Goal: Information Seeking & Learning: Learn about a topic

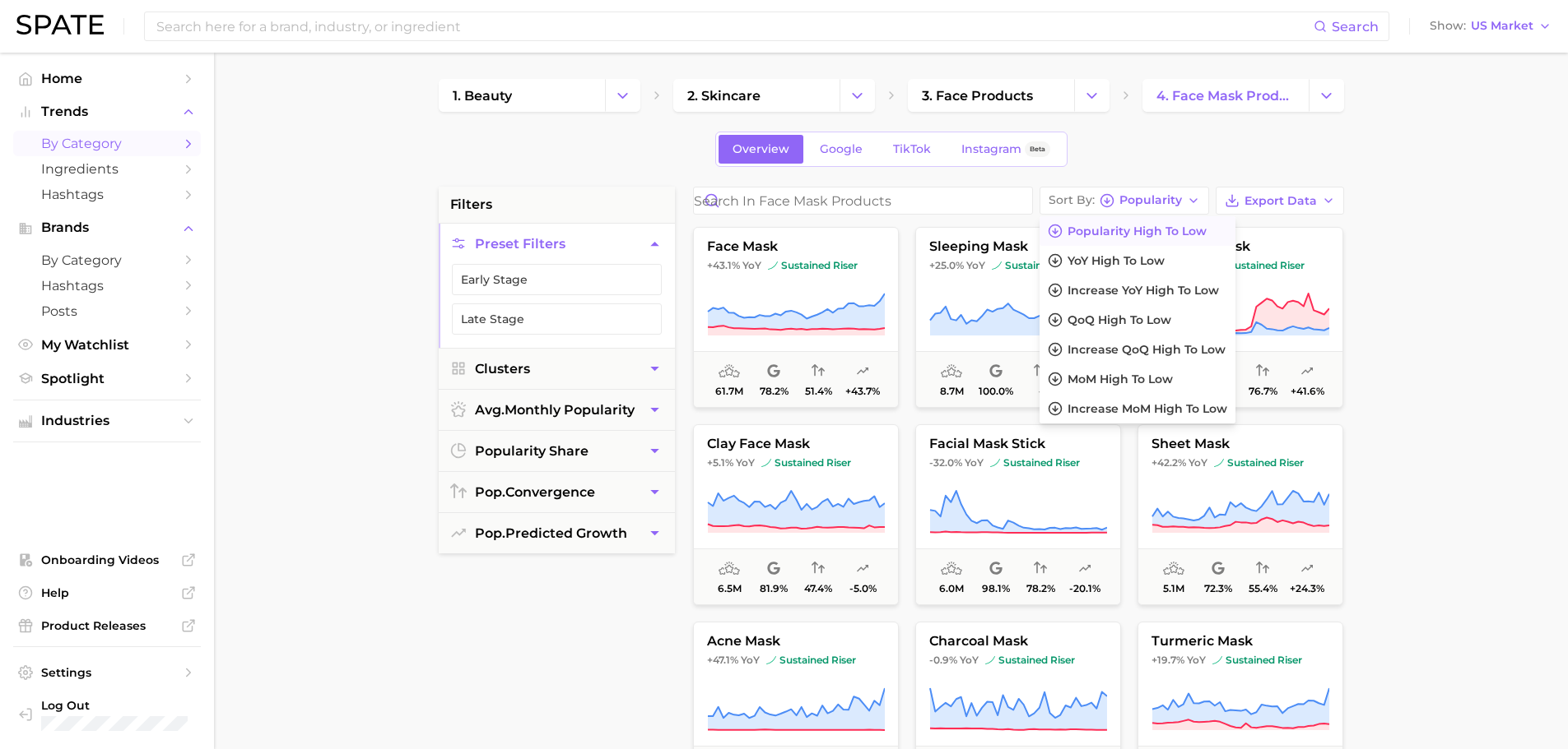
click at [626, 642] on div "filters Preset Filters Early Stage Late Stage Clusters avg. monthly popularity …" at bounding box center [556, 604] width 236 height 834
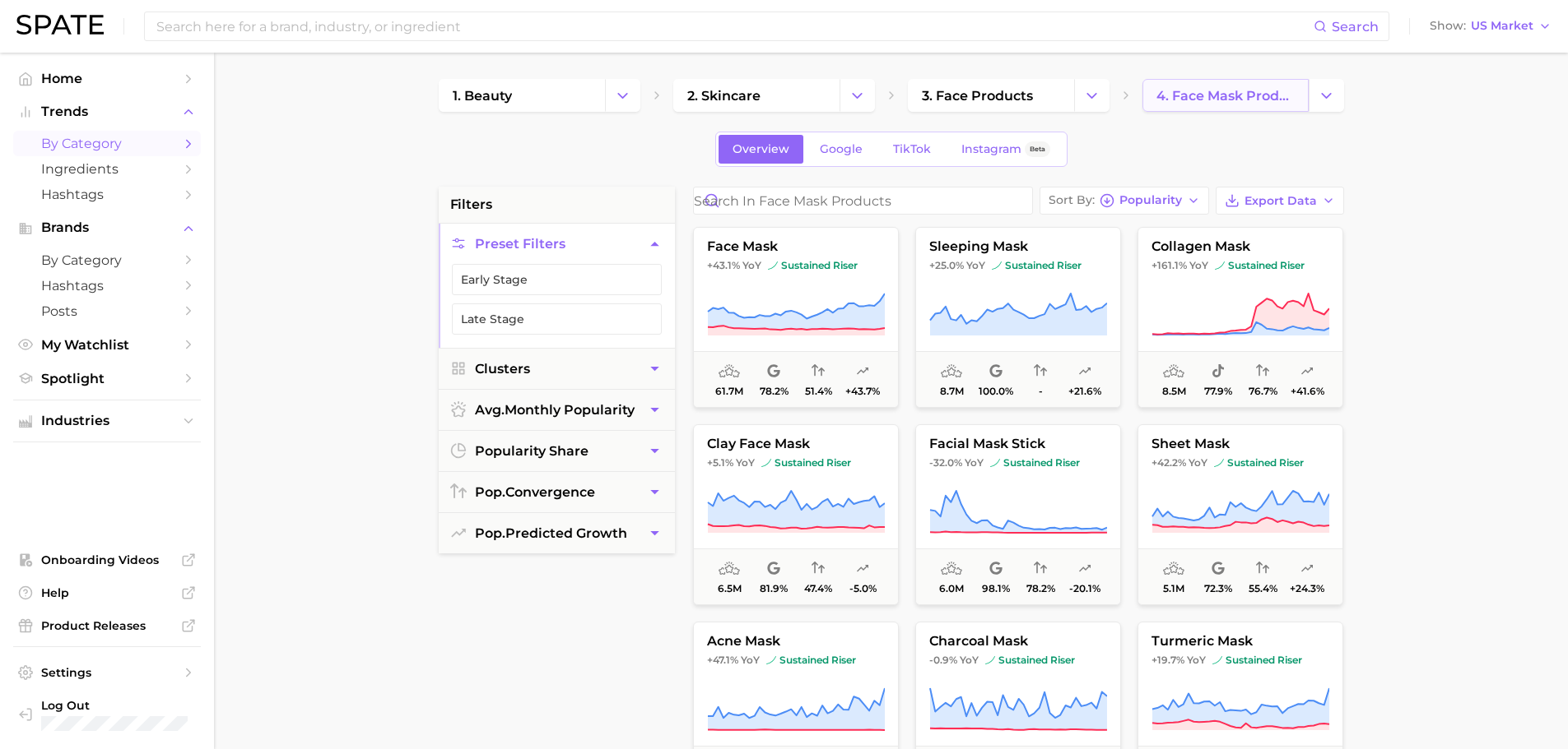
click at [1200, 102] on span "4. face mask products" at bounding box center [1226, 96] width 138 height 15
click at [1024, 96] on span "3. face products" at bounding box center [977, 96] width 111 height 15
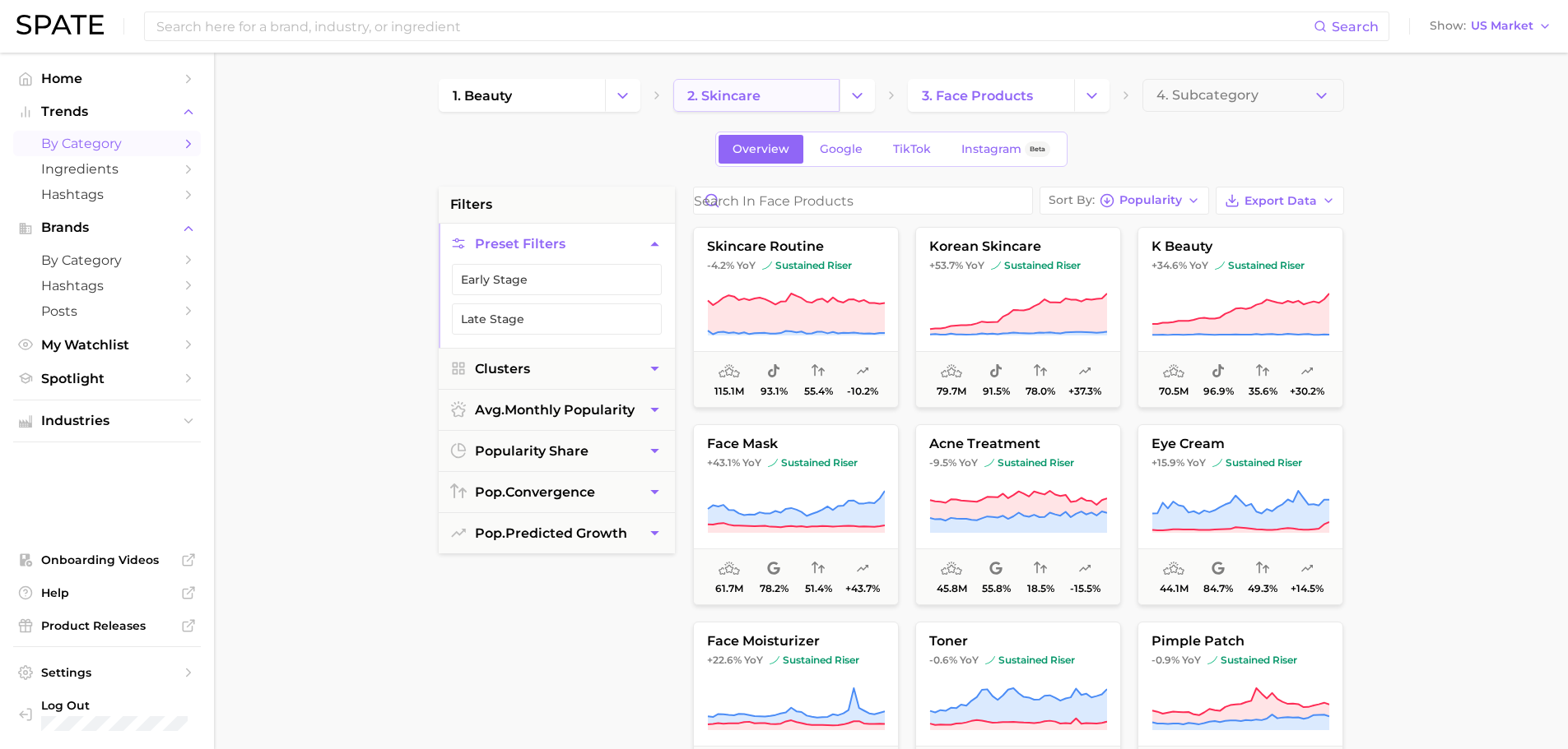
click at [792, 104] on link "2. skincare" at bounding box center [756, 95] width 166 height 33
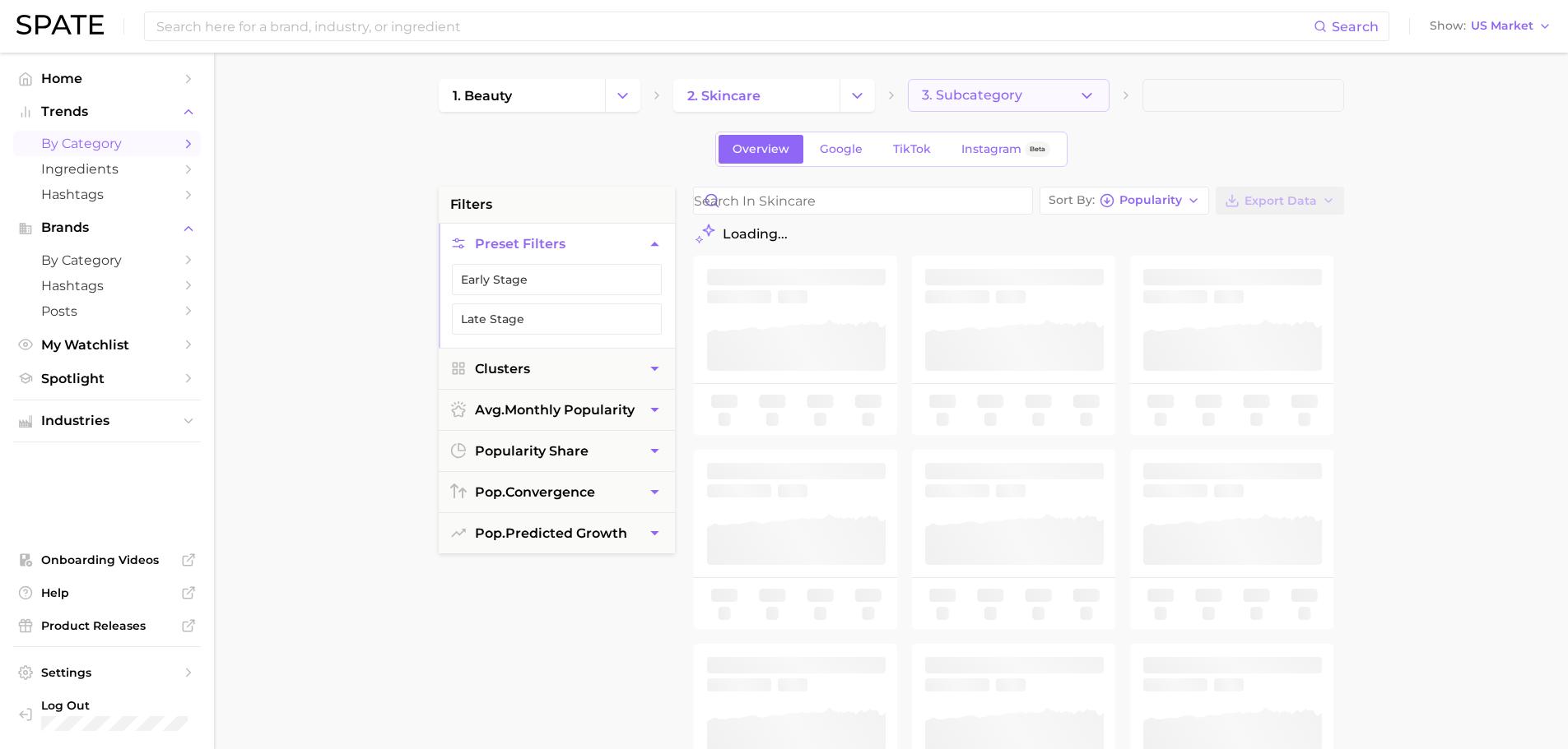
click at [1000, 102] on span "3. Subcategory" at bounding box center [972, 96] width 101 height 15
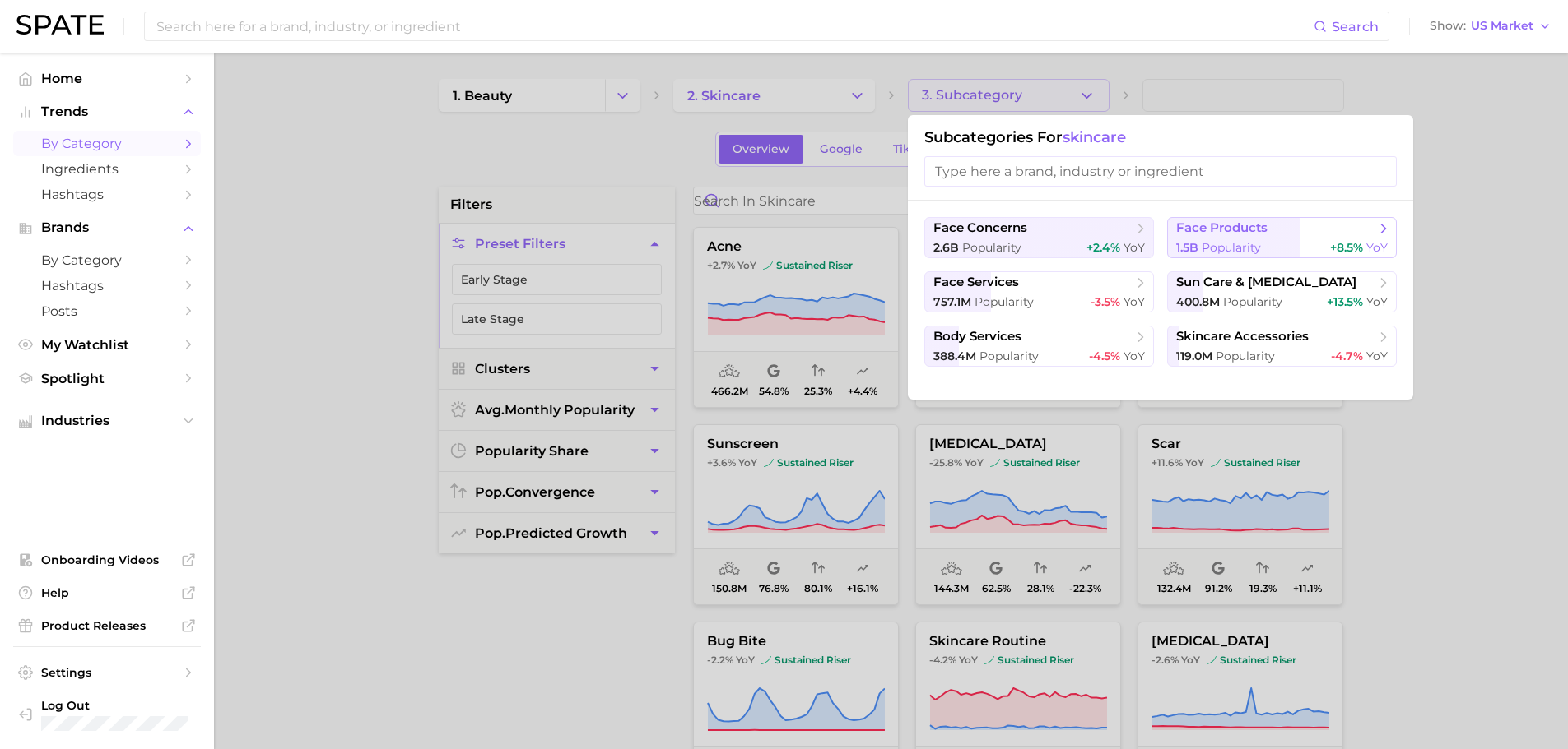
click at [1214, 242] on span "Popularity" at bounding box center [1231, 247] width 59 height 15
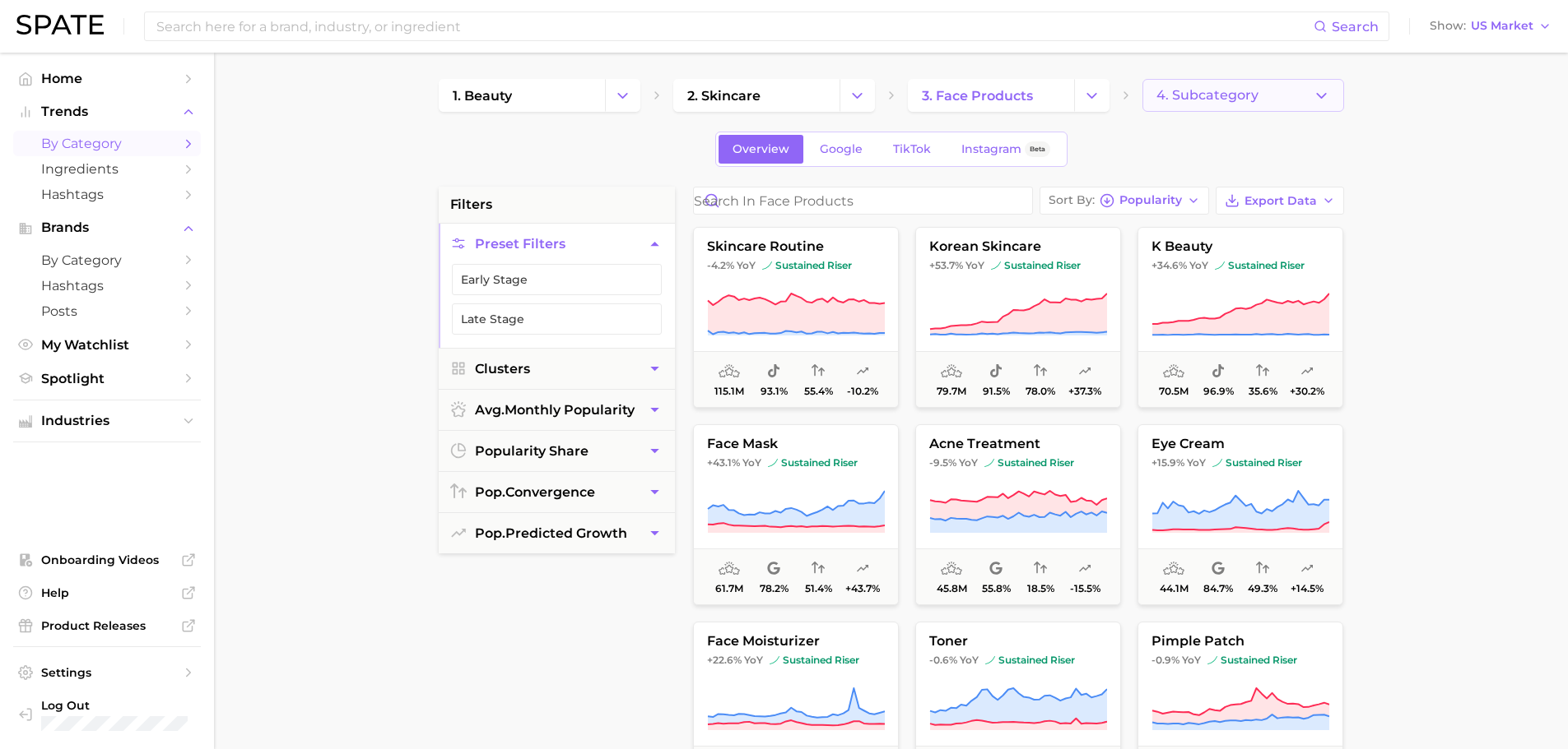
click at [1193, 90] on span "4. Subcategory" at bounding box center [1208, 96] width 102 height 15
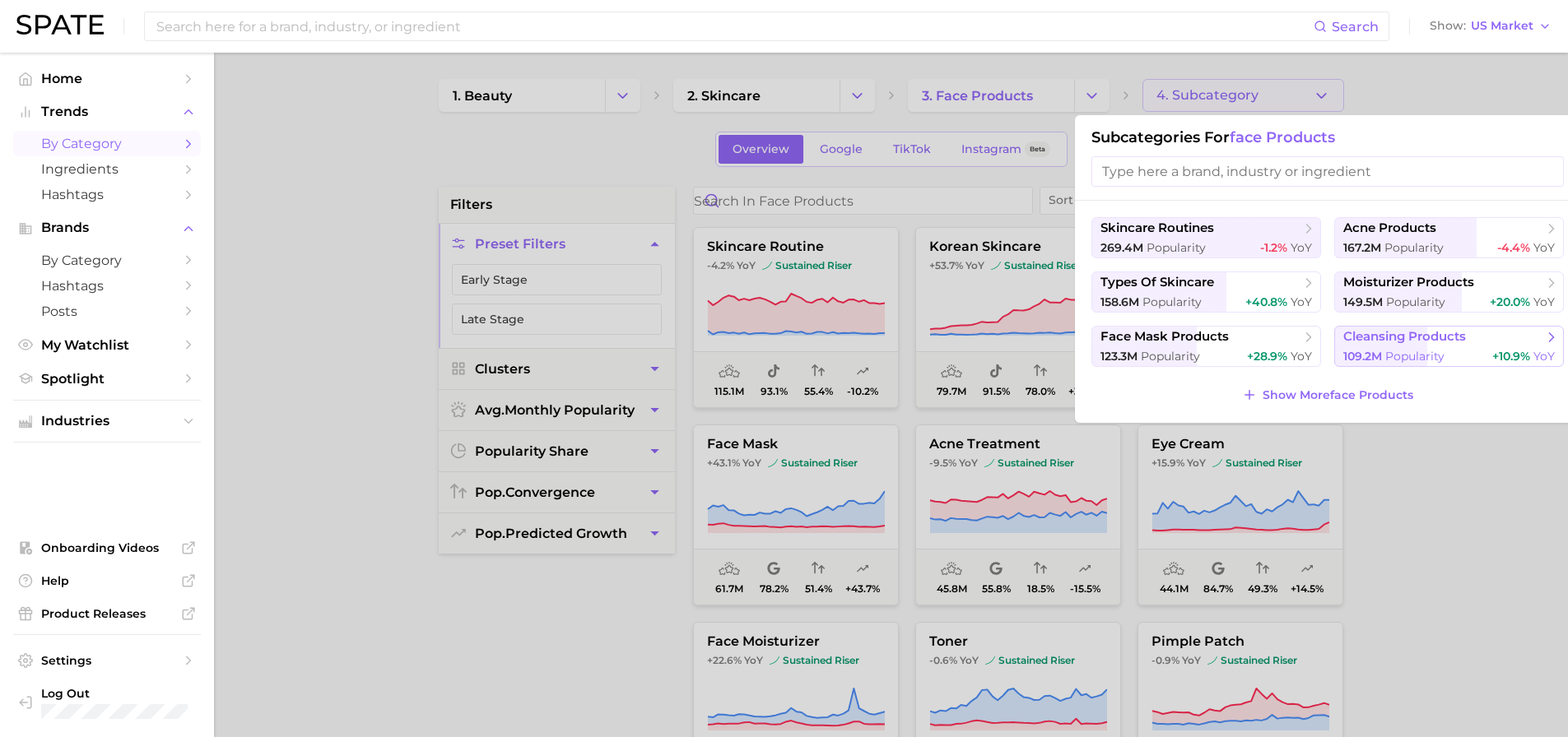
click at [1409, 339] on span "cleansing products" at bounding box center [1404, 337] width 122 height 15
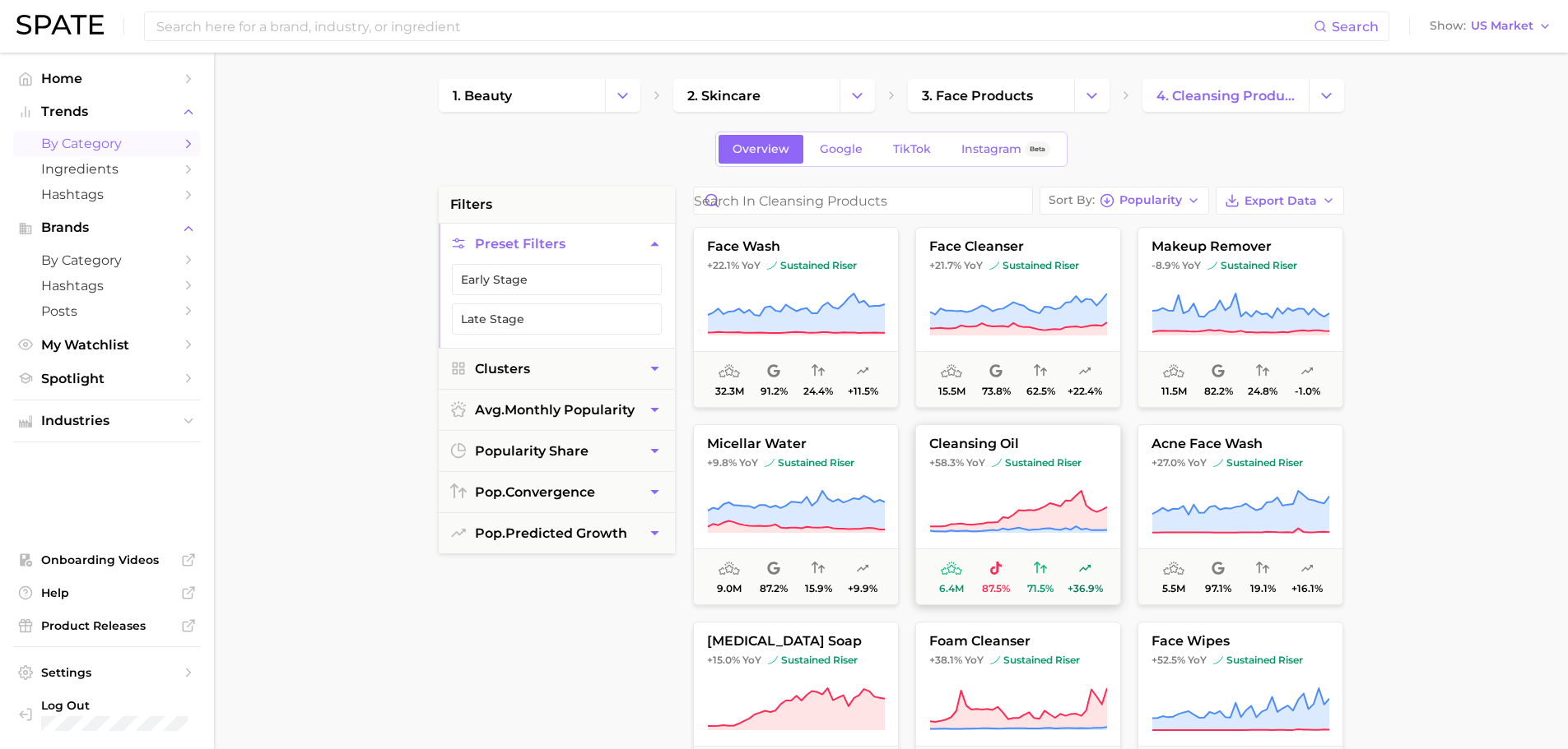
click at [975, 450] on span "cleansing oil" at bounding box center [1018, 445] width 204 height 15
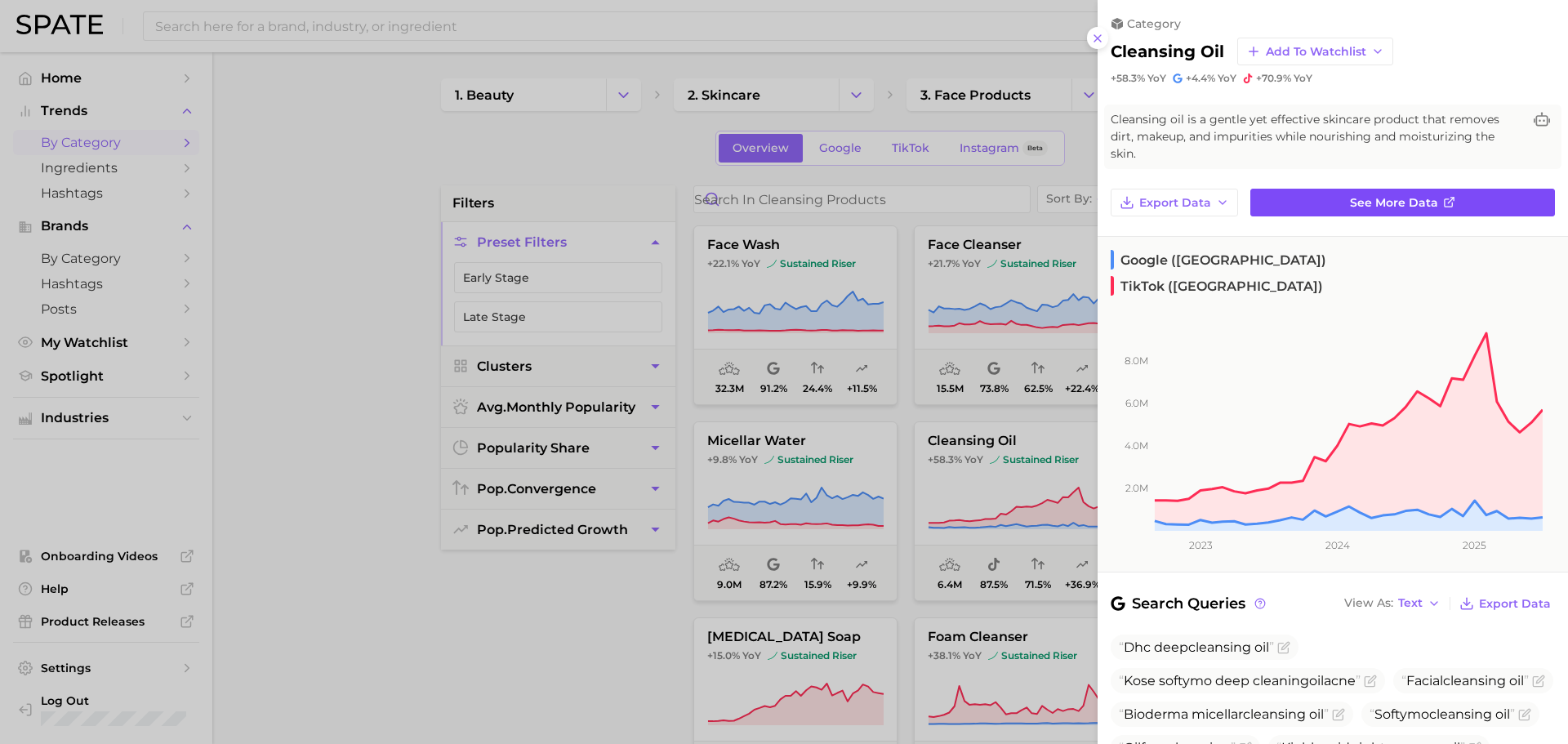
click at [1344, 191] on link "See more data" at bounding box center [1402, 202] width 305 height 27
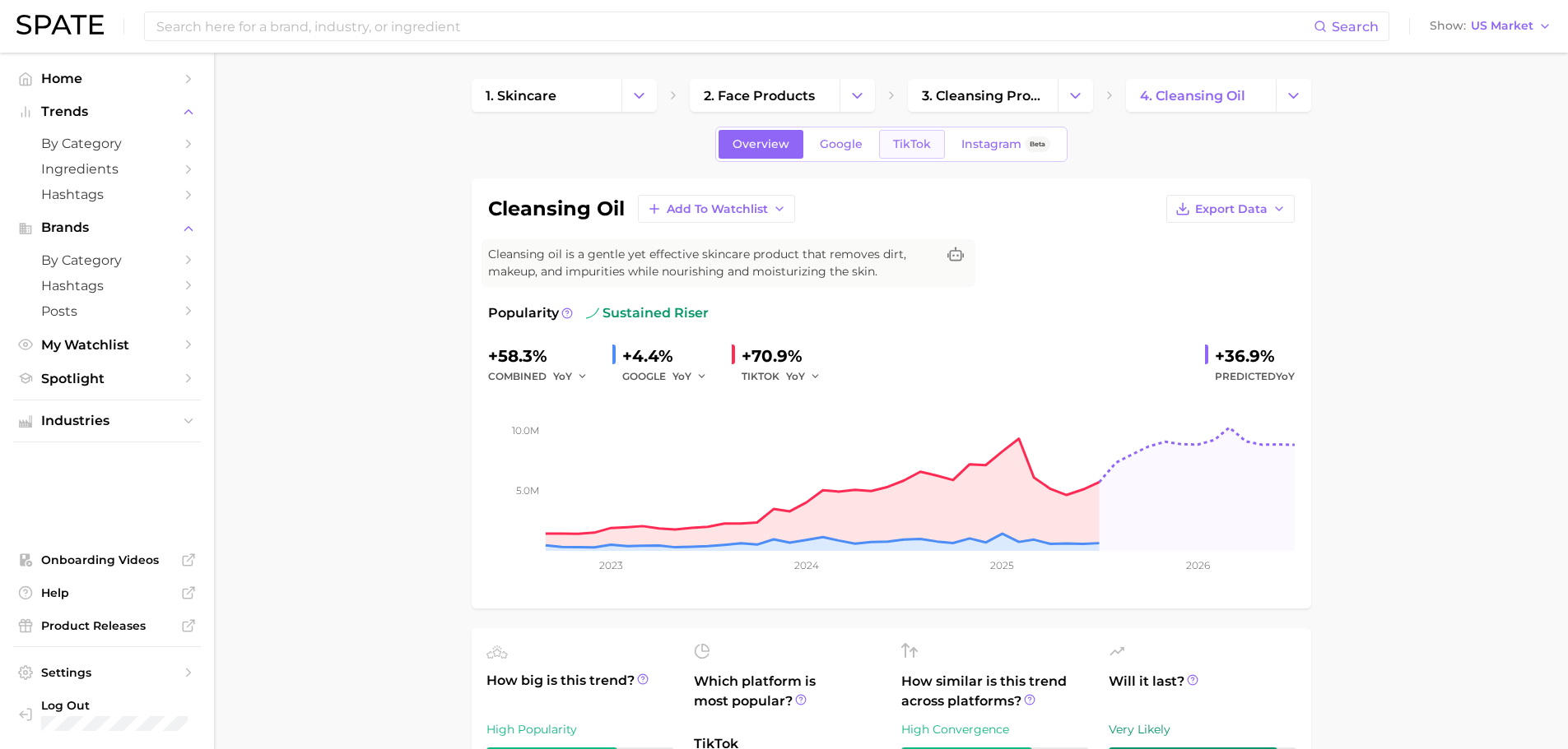
click at [919, 139] on span "TikTok" at bounding box center [912, 144] width 38 height 14
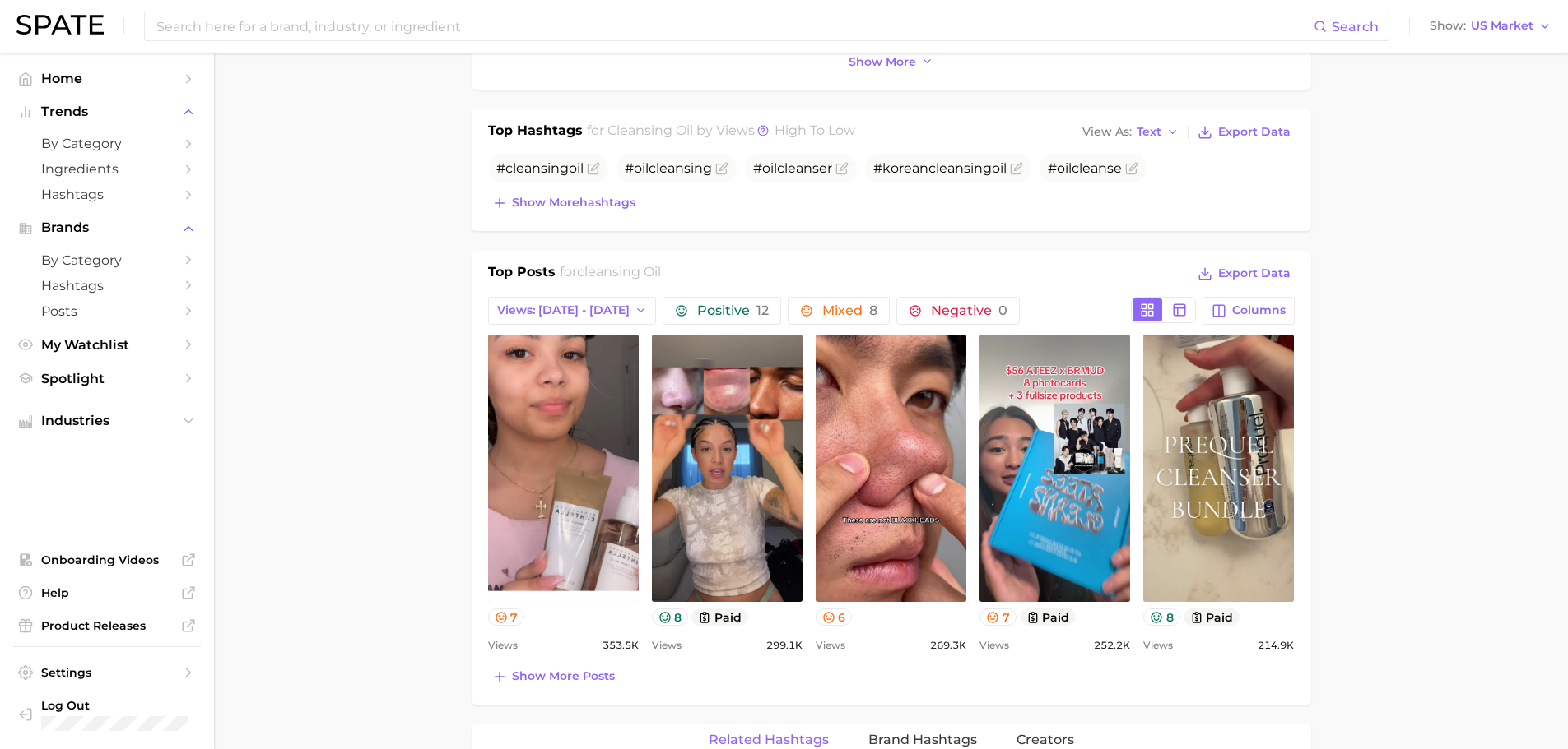
scroll to position [658, 0]
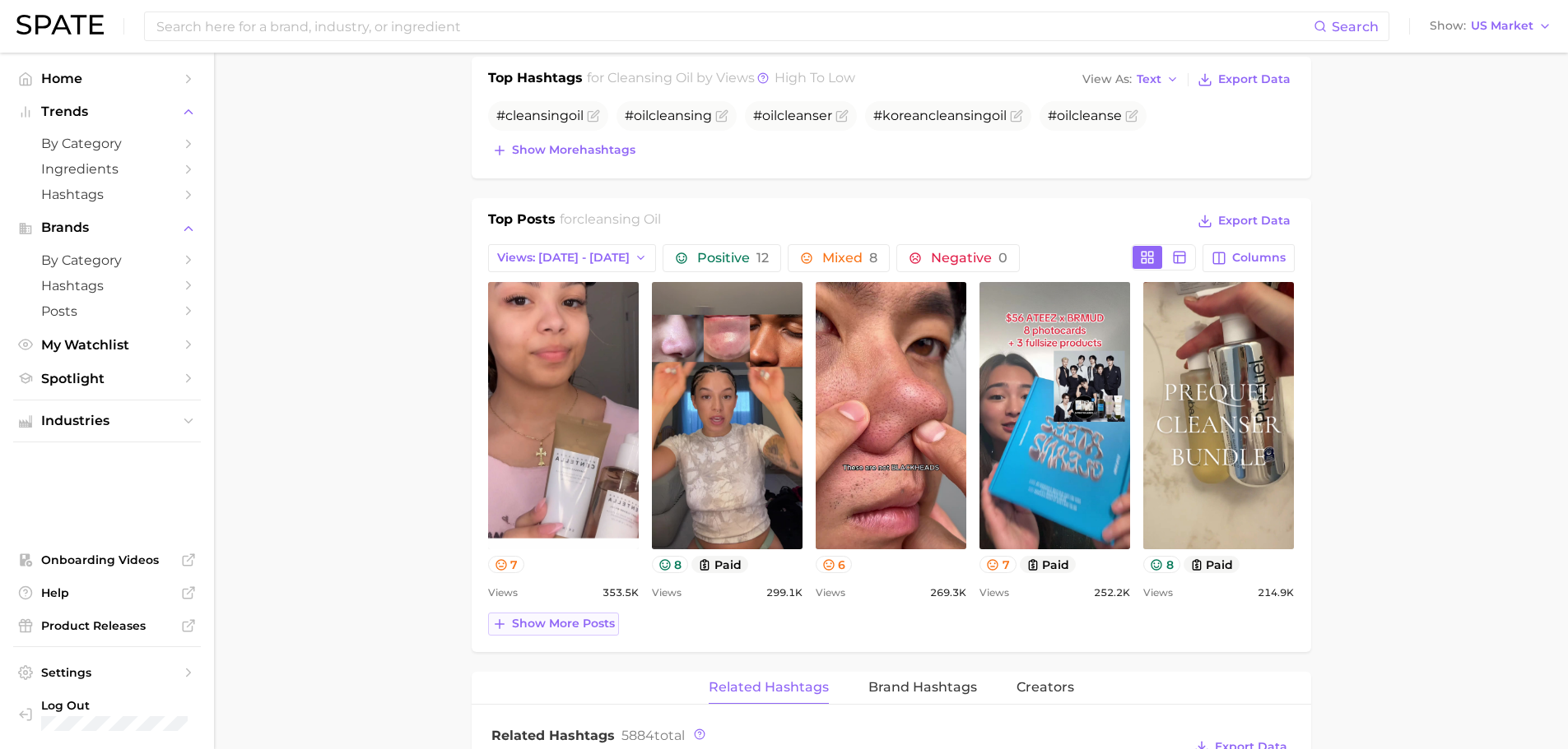
click at [587, 634] on button "Show more posts" at bounding box center [554, 624] width 131 height 23
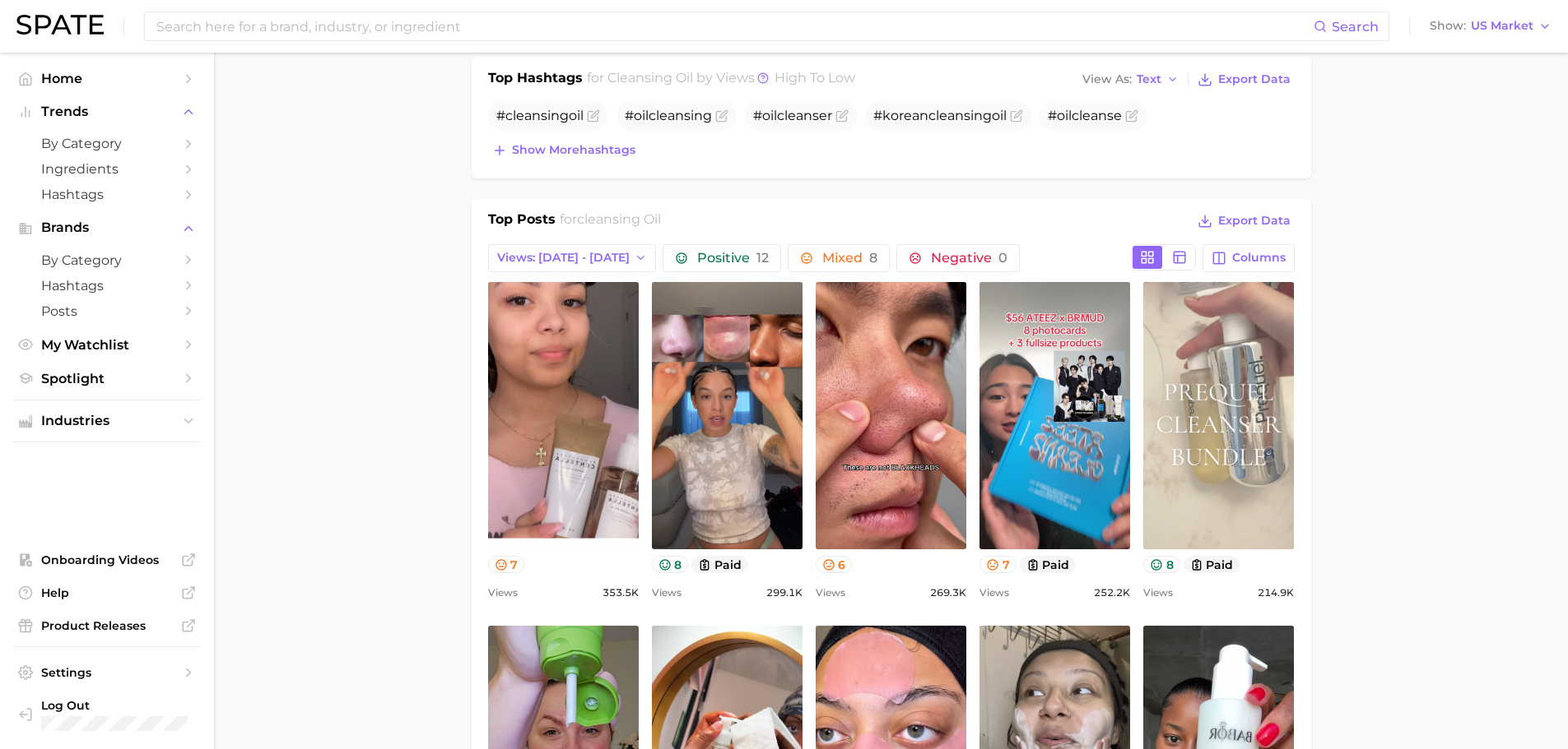
scroll to position [0, 0]
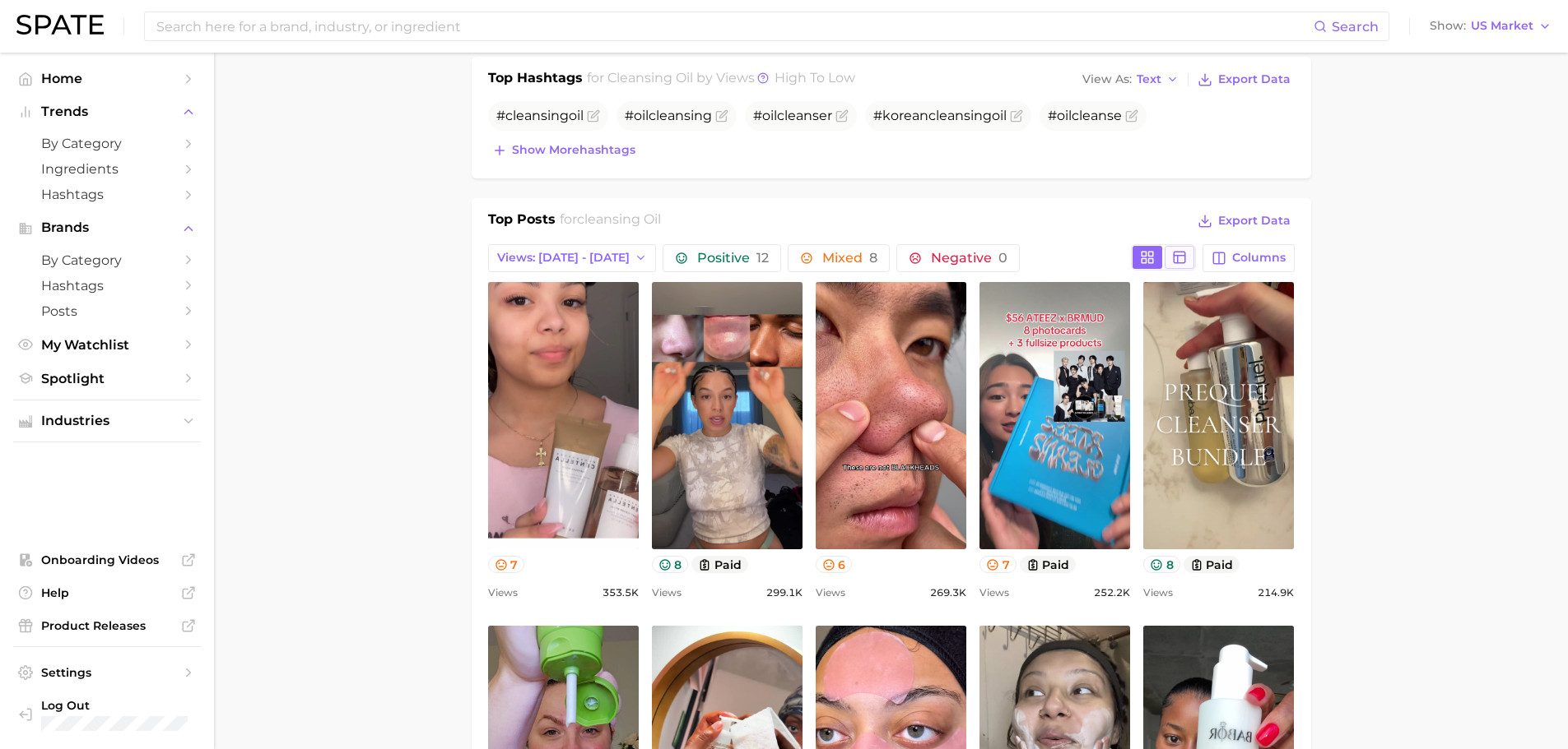
click at [1177, 265] on icon at bounding box center [1180, 258] width 15 height 15
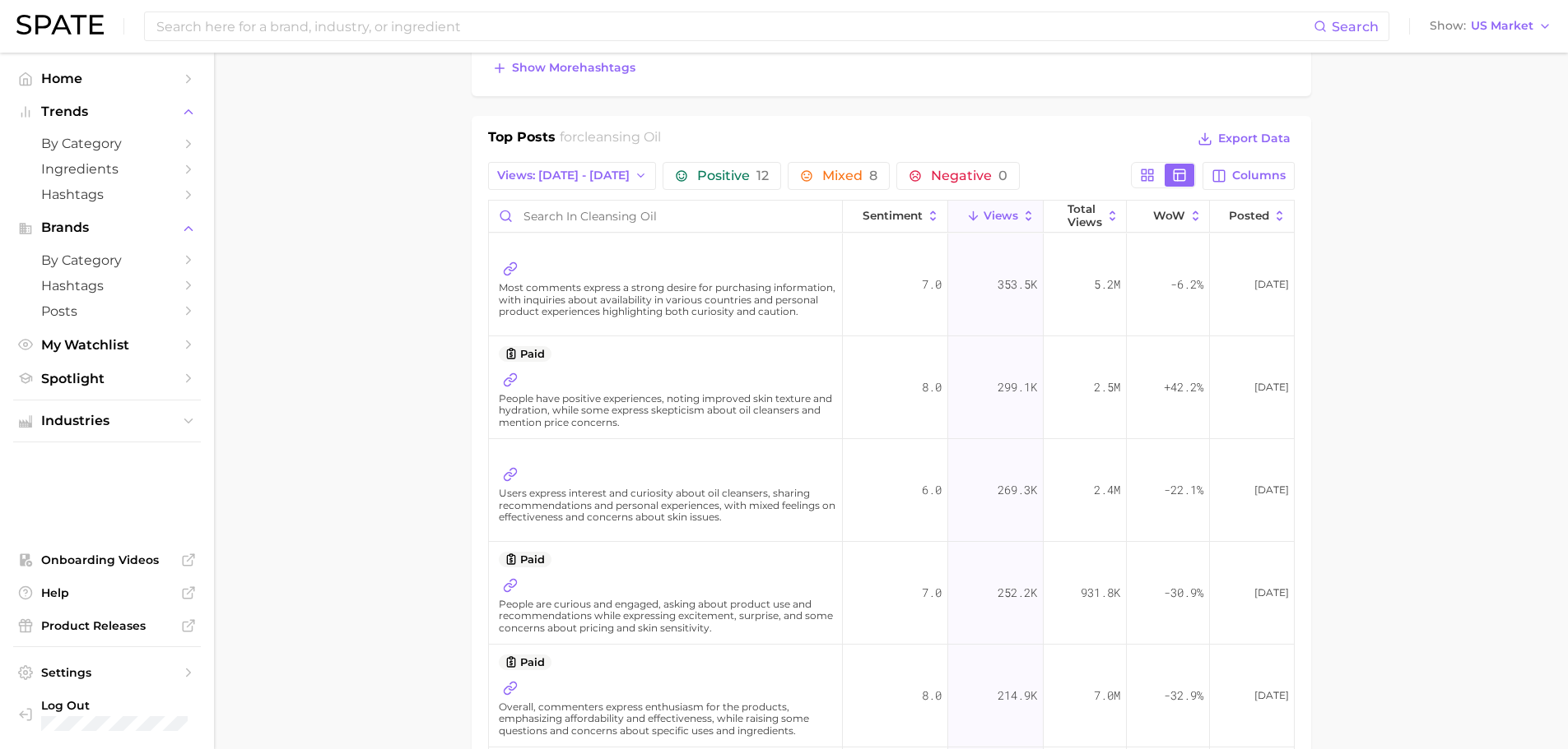
scroll to position [823, 0]
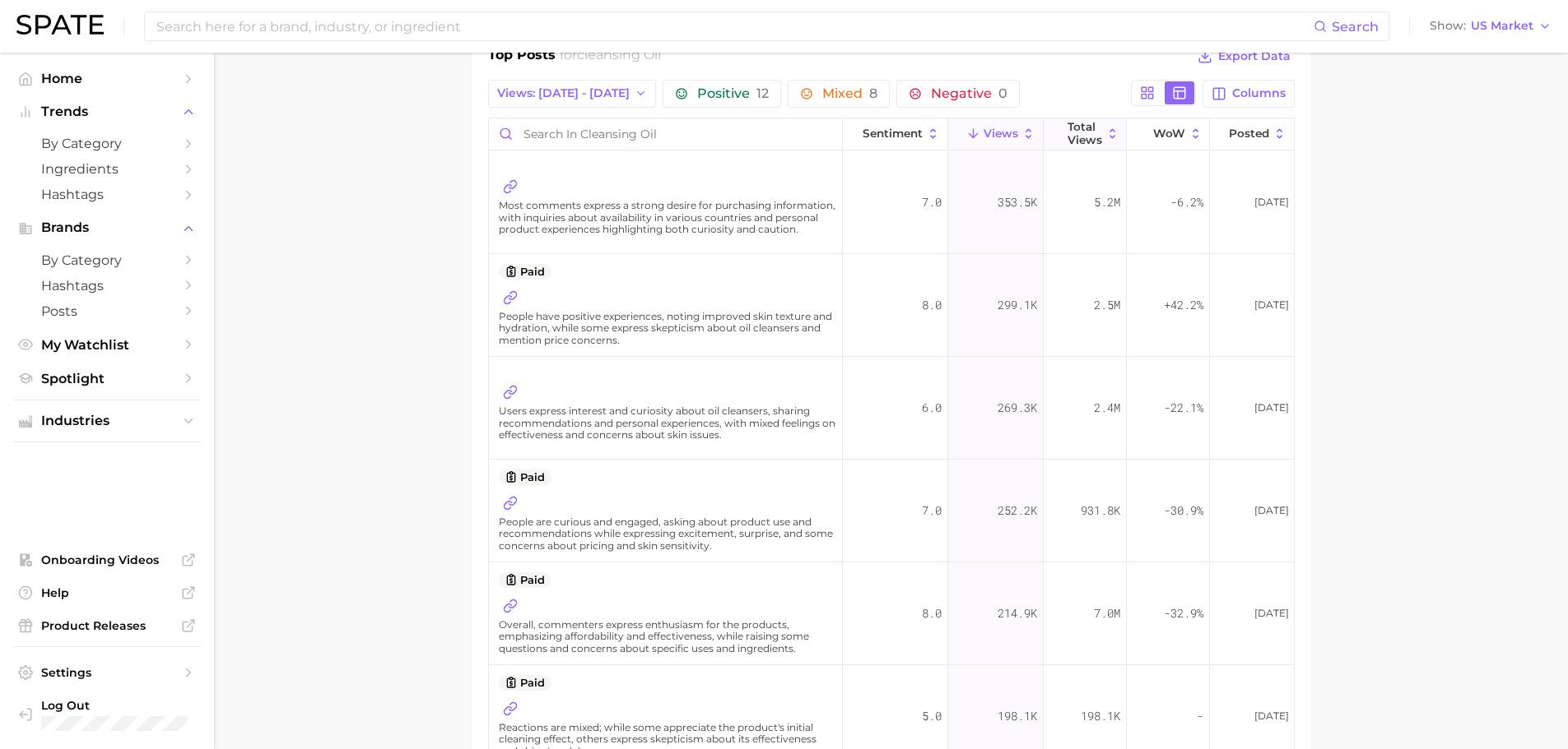
click at [1079, 133] on span "Total Views" at bounding box center [1084, 134] width 34 height 26
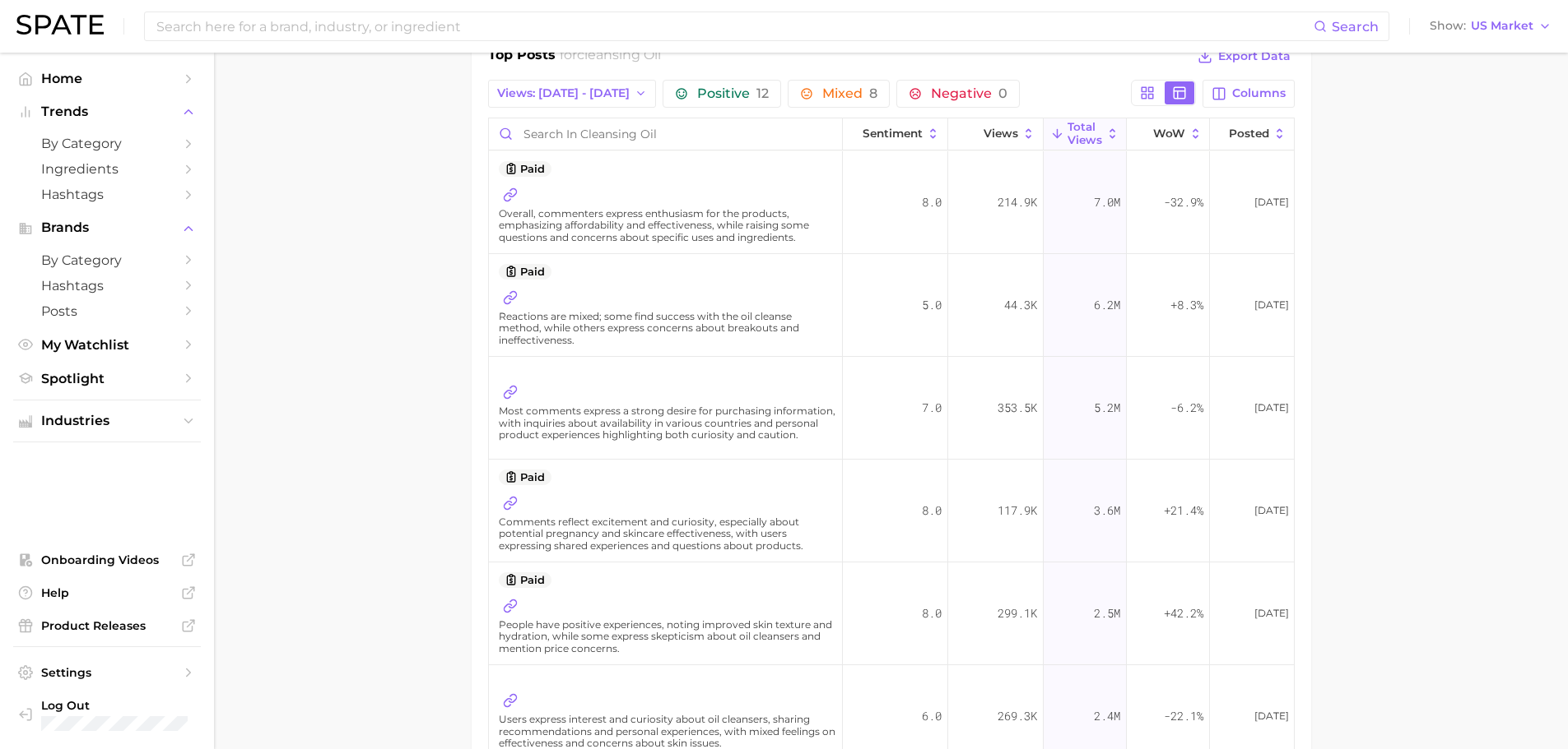
click at [712, 214] on span "Overall, commenters express enthusiasm for the products, emphasizing affordabil…" at bounding box center [668, 226] width 338 height 35
click at [517, 195] on icon at bounding box center [510, 195] width 15 height 15
click at [506, 295] on icon at bounding box center [510, 298] width 15 height 15
click at [518, 383] on link at bounding box center [510, 393] width 23 height 23
click at [501, 300] on link at bounding box center [510, 298] width 23 height 23
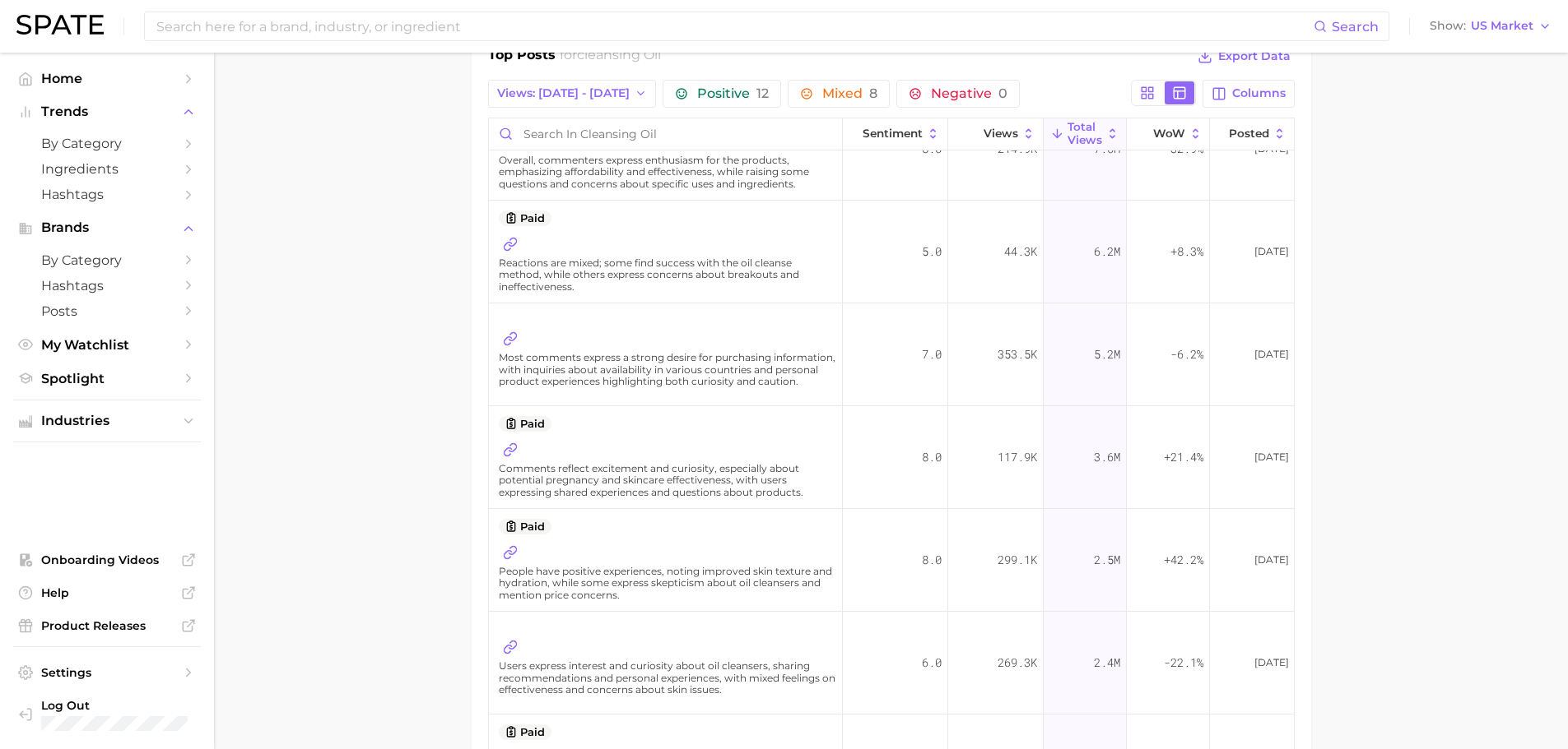
scroll to position [82, 0]
